Goal: Information Seeking & Learning: Find contact information

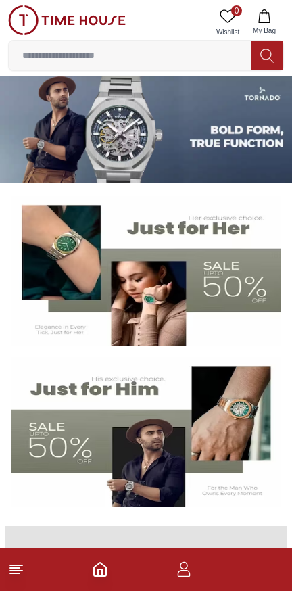
click at [19, 565] on line at bounding box center [16, 565] width 12 height 0
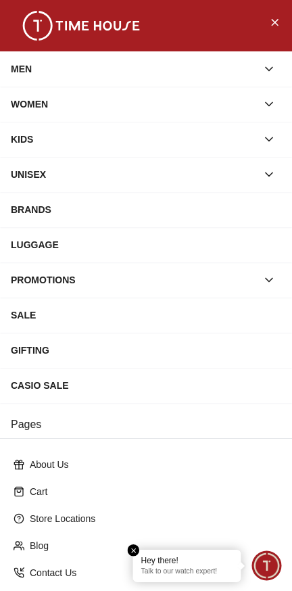
click at [279, 22] on icon "Close Menu" at bounding box center [274, 22] width 11 height 17
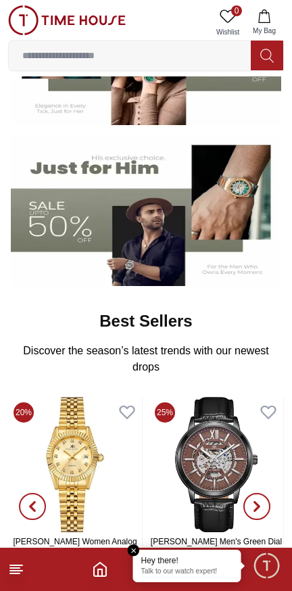
scroll to position [230, 0]
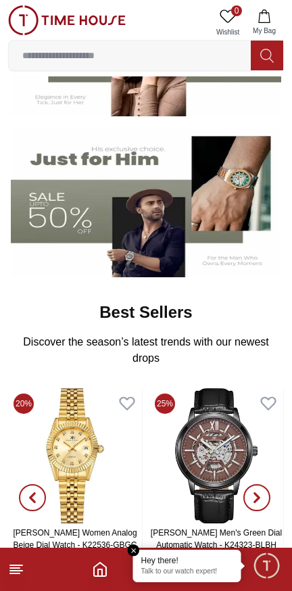
click at [130, 550] on em "Close tooltip" at bounding box center [134, 550] width 12 height 12
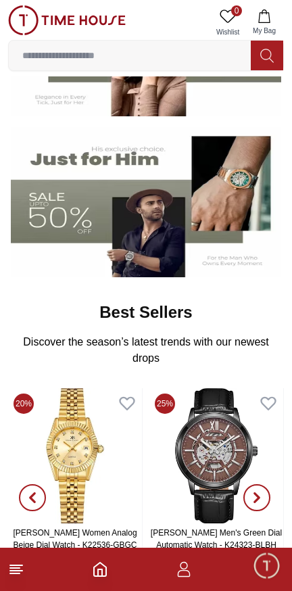
click at [177, 572] on icon "button" at bounding box center [184, 569] width 16 height 16
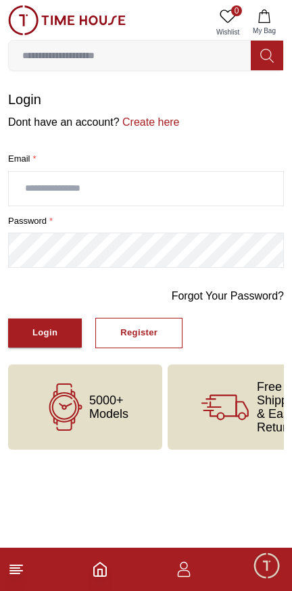
click at [100, 573] on icon "Home" at bounding box center [100, 569] width 16 height 16
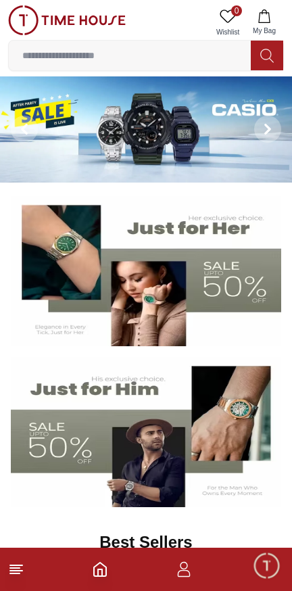
click at [269, 7] on button "My Bag" at bounding box center [264, 22] width 39 height 34
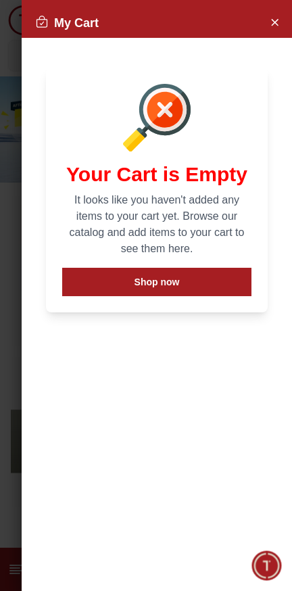
click at [273, 14] on icon "Close Account" at bounding box center [274, 22] width 11 height 17
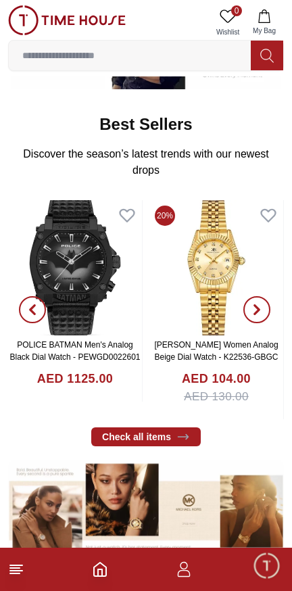
scroll to position [409, 0]
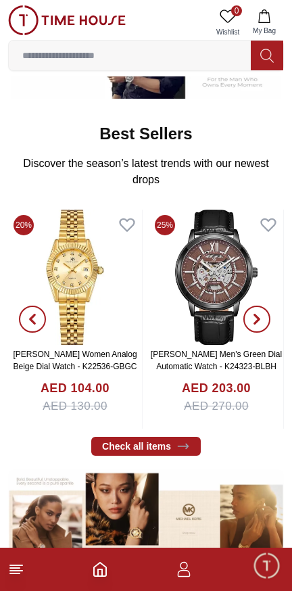
click at [181, 576] on icon "button" at bounding box center [184, 573] width 13 height 7
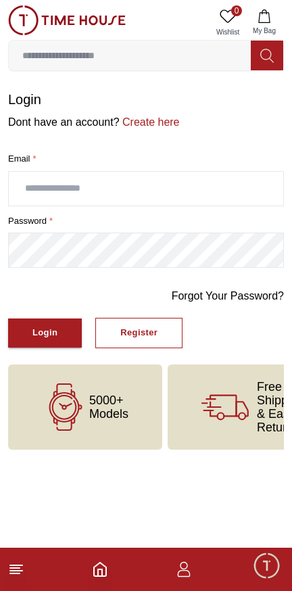
click at [64, 191] on input "text" at bounding box center [146, 189] width 275 height 34
type input "**********"
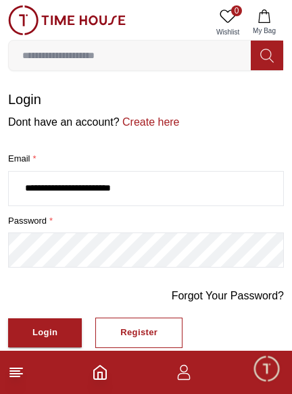
click at [44, 323] on button "Login" at bounding box center [45, 333] width 74 height 29
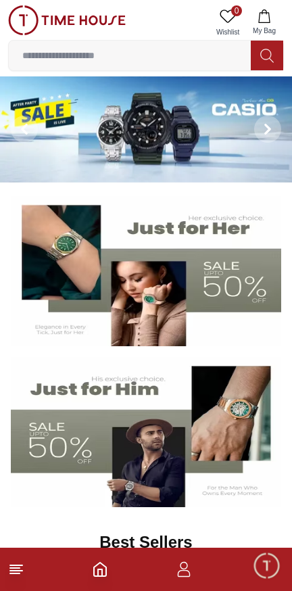
click at [275, 16] on button "My Bag" at bounding box center [264, 22] width 39 height 34
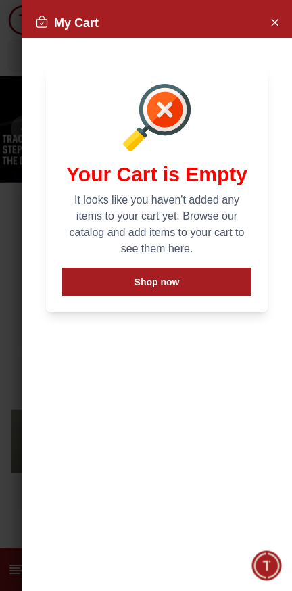
click at [3, 378] on div at bounding box center [146, 295] width 292 height 591
click at [12, 373] on div at bounding box center [146, 295] width 292 height 591
click at [276, 16] on icon "Close Account" at bounding box center [274, 22] width 11 height 17
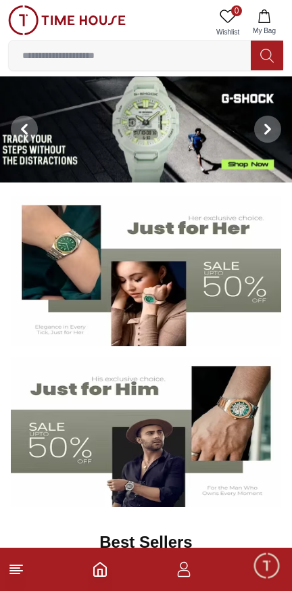
click at [269, 565] on span "Minimize live chat window" at bounding box center [266, 565] width 39 height 39
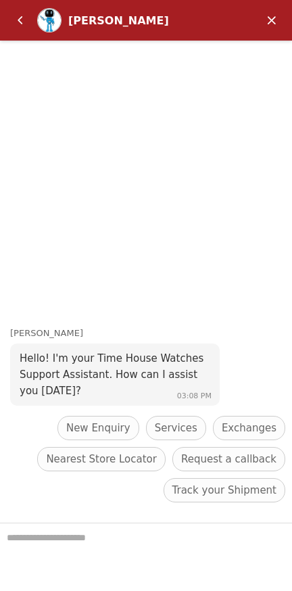
click at [269, 15] on em "Minimize" at bounding box center [271, 20] width 27 height 27
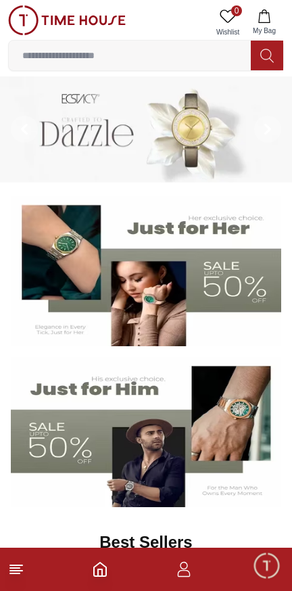
click at [177, 567] on icon "button" at bounding box center [184, 569] width 16 height 16
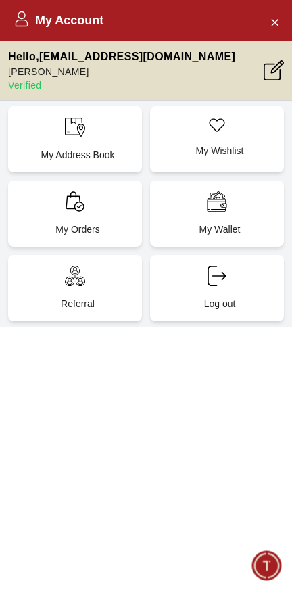
click at [86, 213] on div "My Orders" at bounding box center [75, 214] width 134 height 66
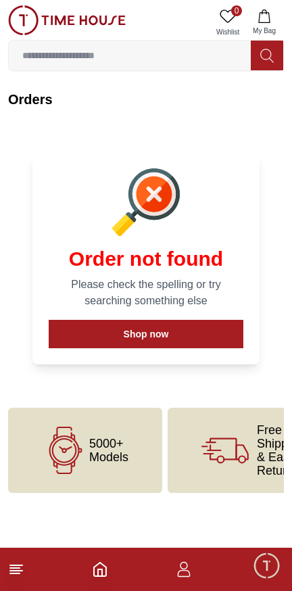
click at [189, 576] on icon "button" at bounding box center [184, 573] width 13 height 7
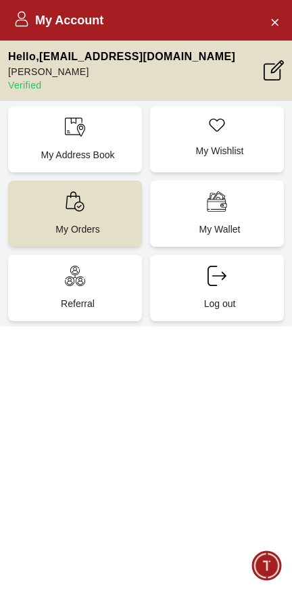
click at [252, 208] on div "My Wallet" at bounding box center [217, 214] width 134 height 66
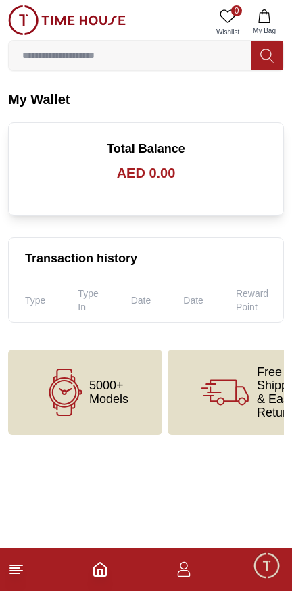
click at [100, 573] on icon "Home" at bounding box center [100, 569] width 16 height 16
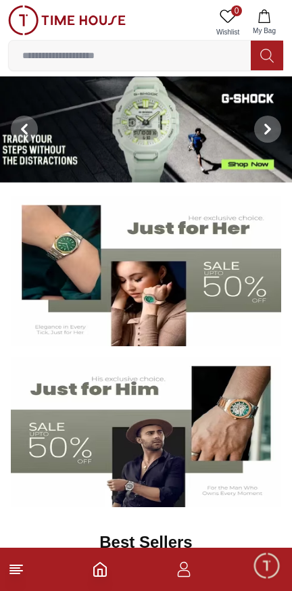
click at [22, 572] on icon at bounding box center [16, 569] width 16 height 16
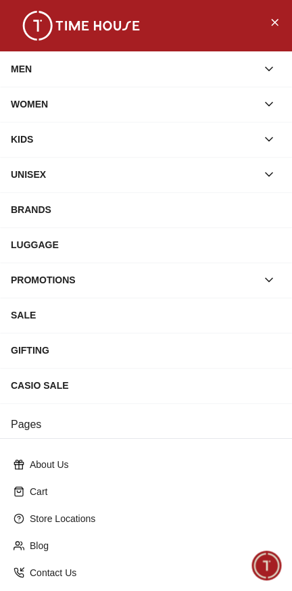
click at [51, 568] on p "Contact Us" at bounding box center [151, 573] width 243 height 14
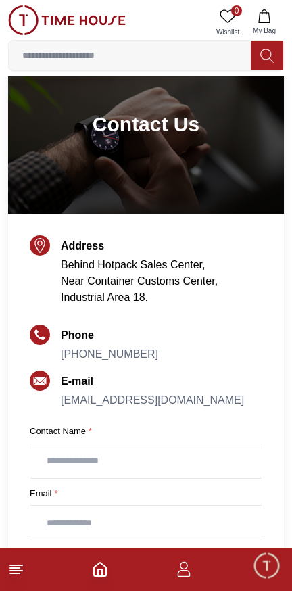
scroll to position [64, 0]
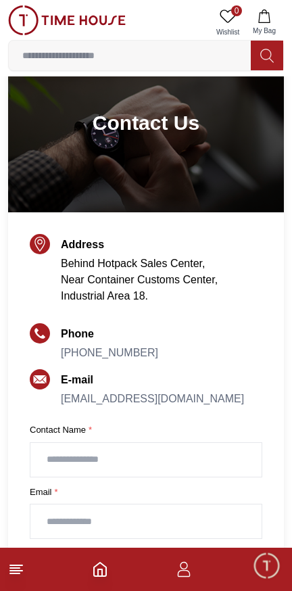
click at [114, 356] on link "[PHONE_NUMBER]" at bounding box center [109, 352] width 97 height 11
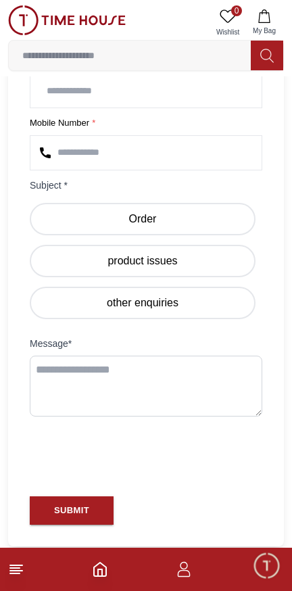
scroll to position [496, 0]
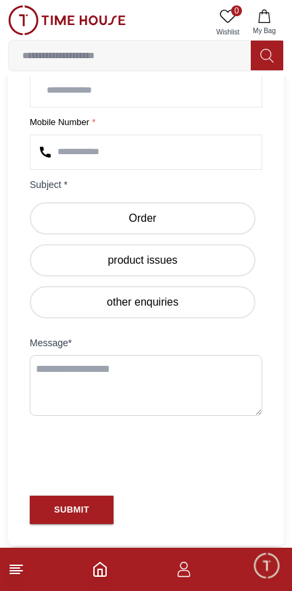
click at [74, 319] on label "other enquiries" at bounding box center [143, 302] width 226 height 32
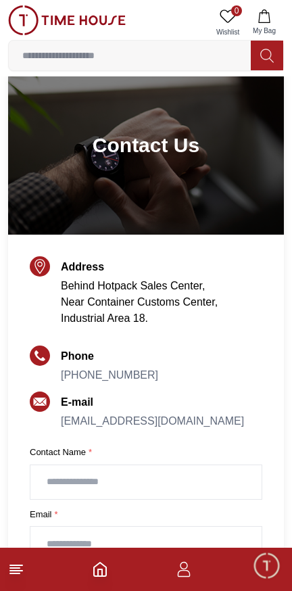
scroll to position [39, 0]
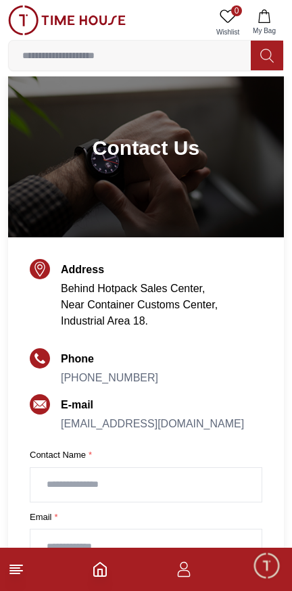
click at [173, 153] on h1 "Contact Us" at bounding box center [146, 148] width 107 height 24
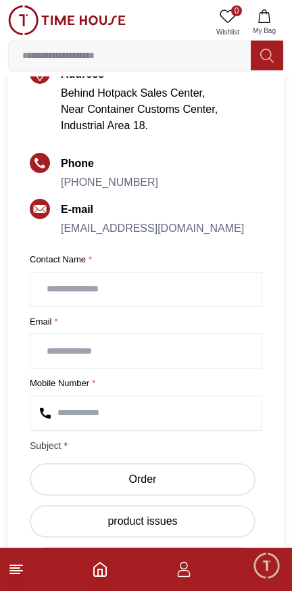
scroll to position [235, 0]
click at [18, 576] on icon at bounding box center [16, 569] width 16 height 16
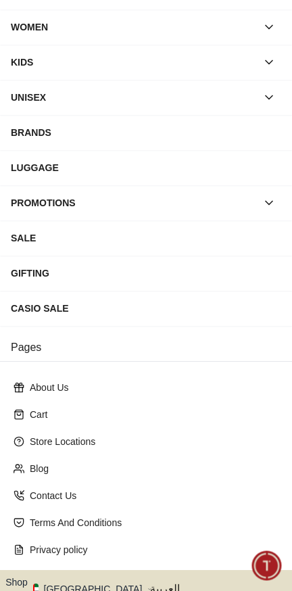
scroll to position [134, 0]
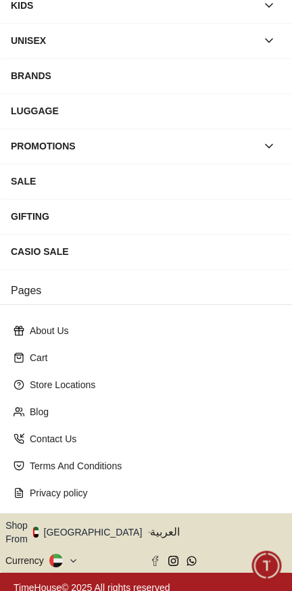
click at [84, 529] on button "Shop From [GEOGRAPHIC_DATA]" at bounding box center [78, 532] width 147 height 27
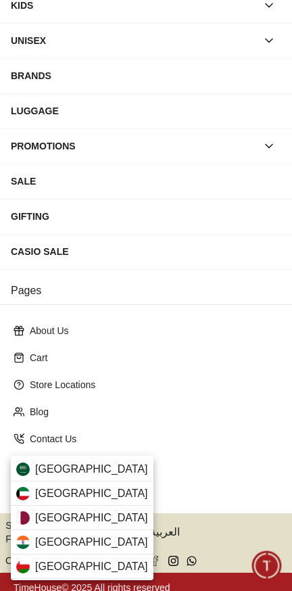
click at [43, 493] on span "[GEOGRAPHIC_DATA]" at bounding box center [91, 494] width 113 height 16
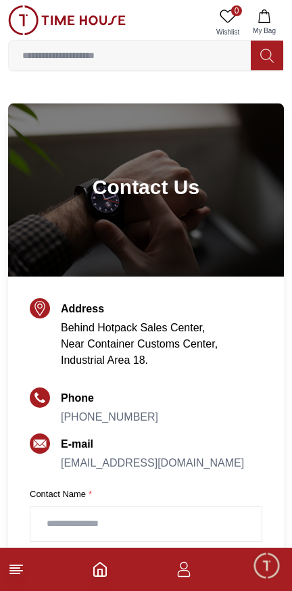
click at [22, 571] on line at bounding box center [16, 571] width 12 height 0
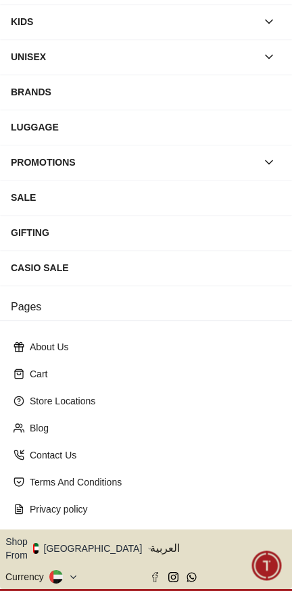
scroll to position [118, 0]
click at [80, 536] on button "Shop From [GEOGRAPHIC_DATA]" at bounding box center [78, 548] width 147 height 27
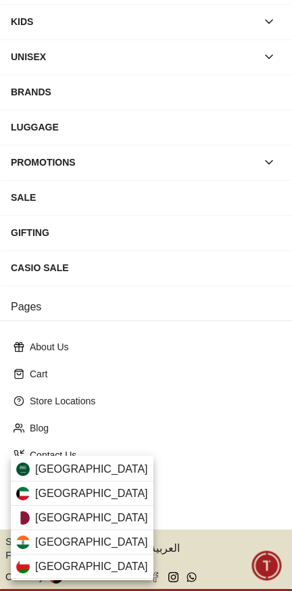
click at [40, 490] on span "[GEOGRAPHIC_DATA]" at bounding box center [91, 494] width 113 height 16
